Goal: Navigation & Orientation: Find specific page/section

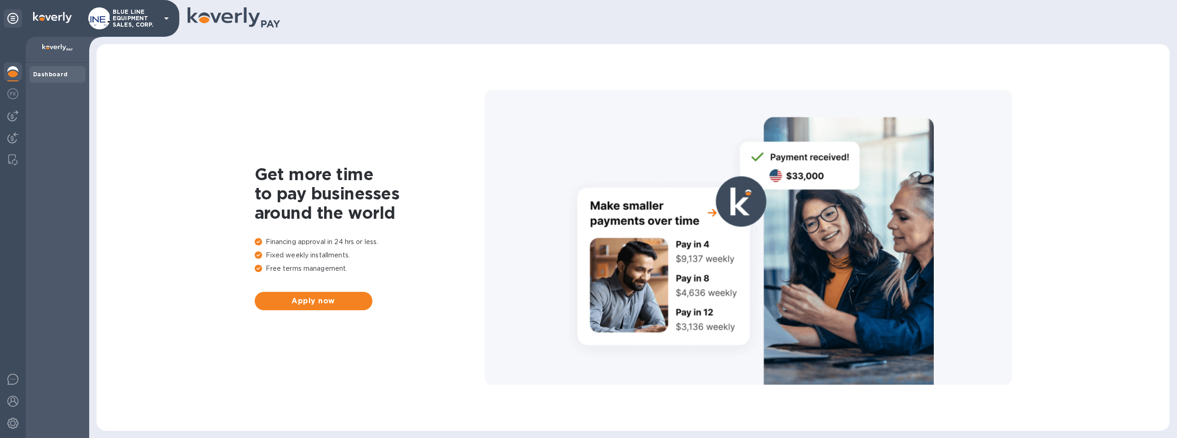
click at [141, 18] on p "BLUE LINE EQUIPMENT SALES, CORP." at bounding box center [136, 18] width 46 height 19
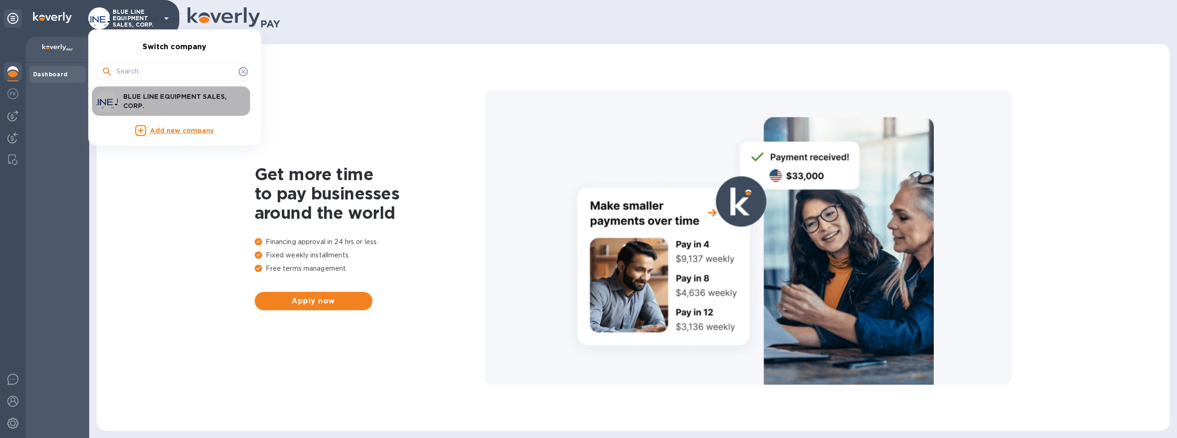
click at [171, 90] on div "BLUE LINE EQUIPMENT SALES, CORP." at bounding box center [167, 101] width 143 height 22
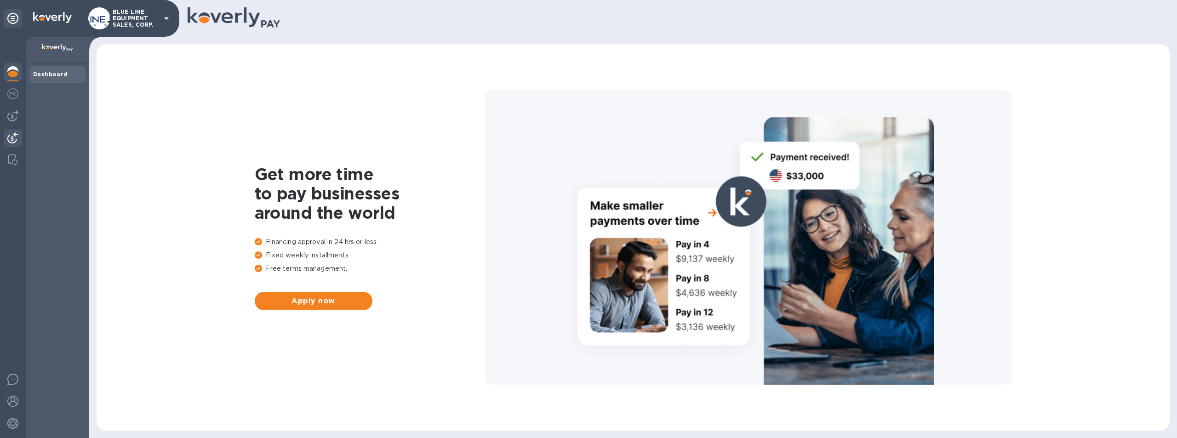
click at [11, 139] on img at bounding box center [12, 137] width 11 height 11
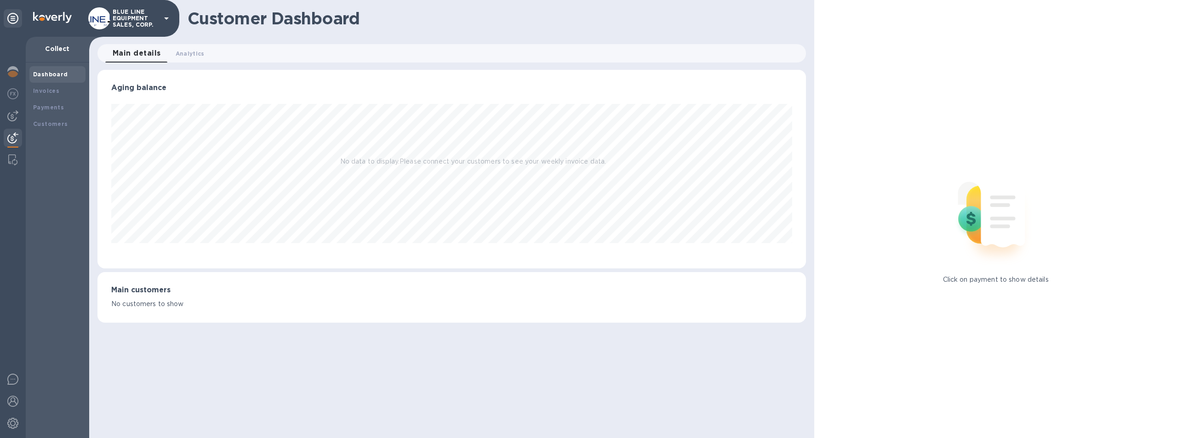
scroll to position [199, 709]
click at [46, 107] on b "Payments" at bounding box center [48, 107] width 31 height 7
